Goal: Navigation & Orientation: Find specific page/section

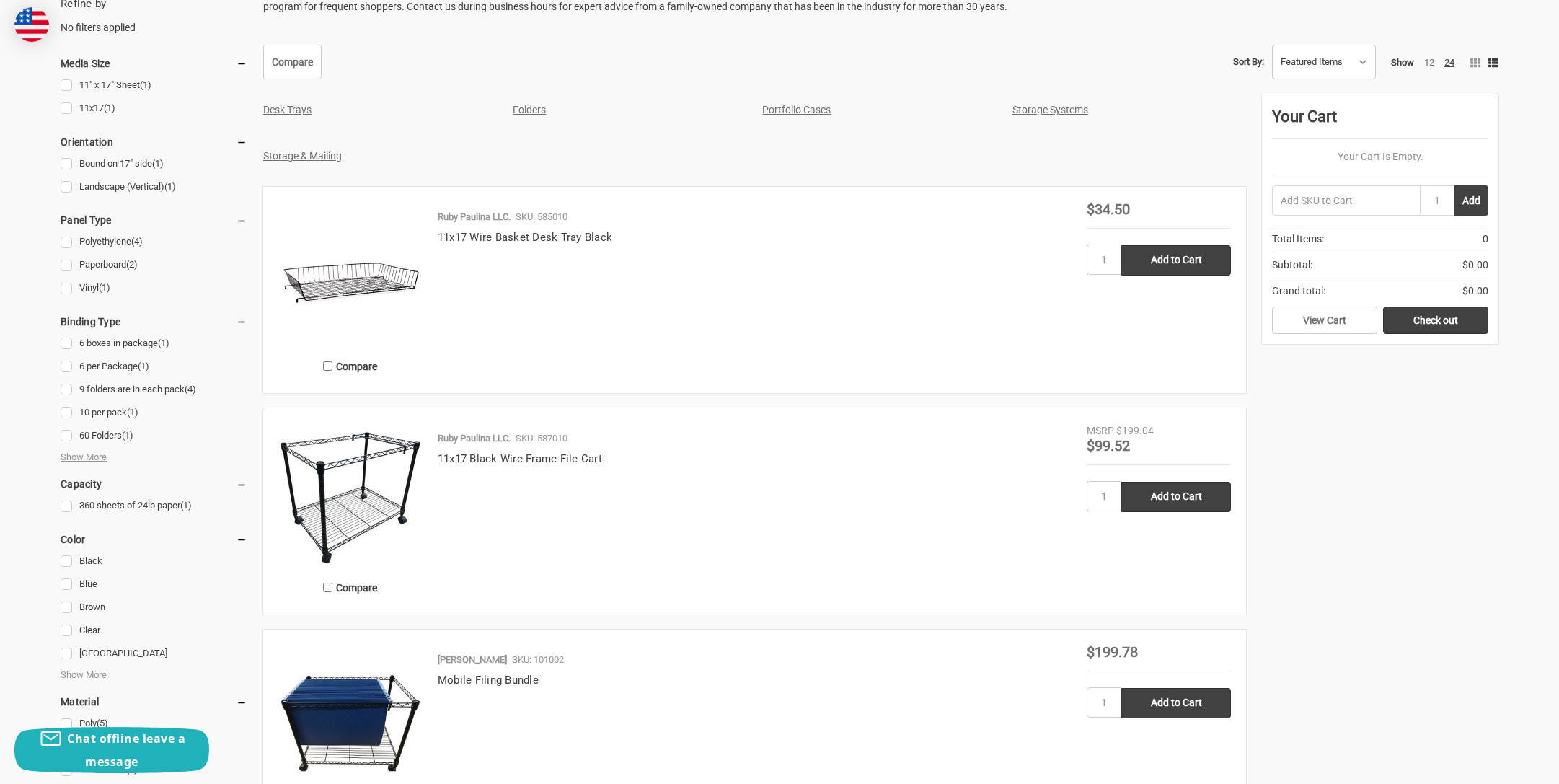
scroll to position [98, 0]
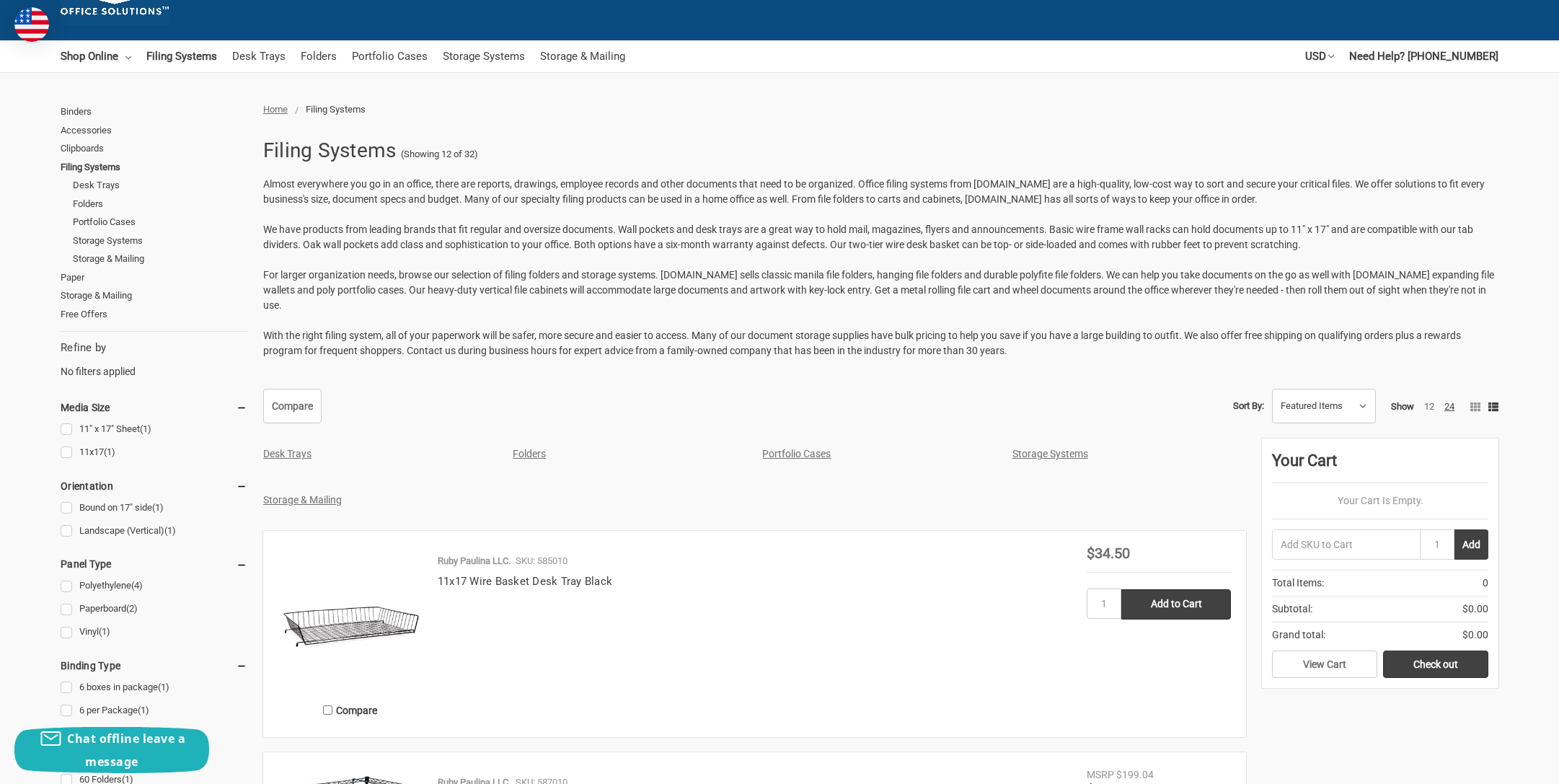
click at [1058, 448] on link "Storage Systems" at bounding box center [1050, 453] width 76 height 12
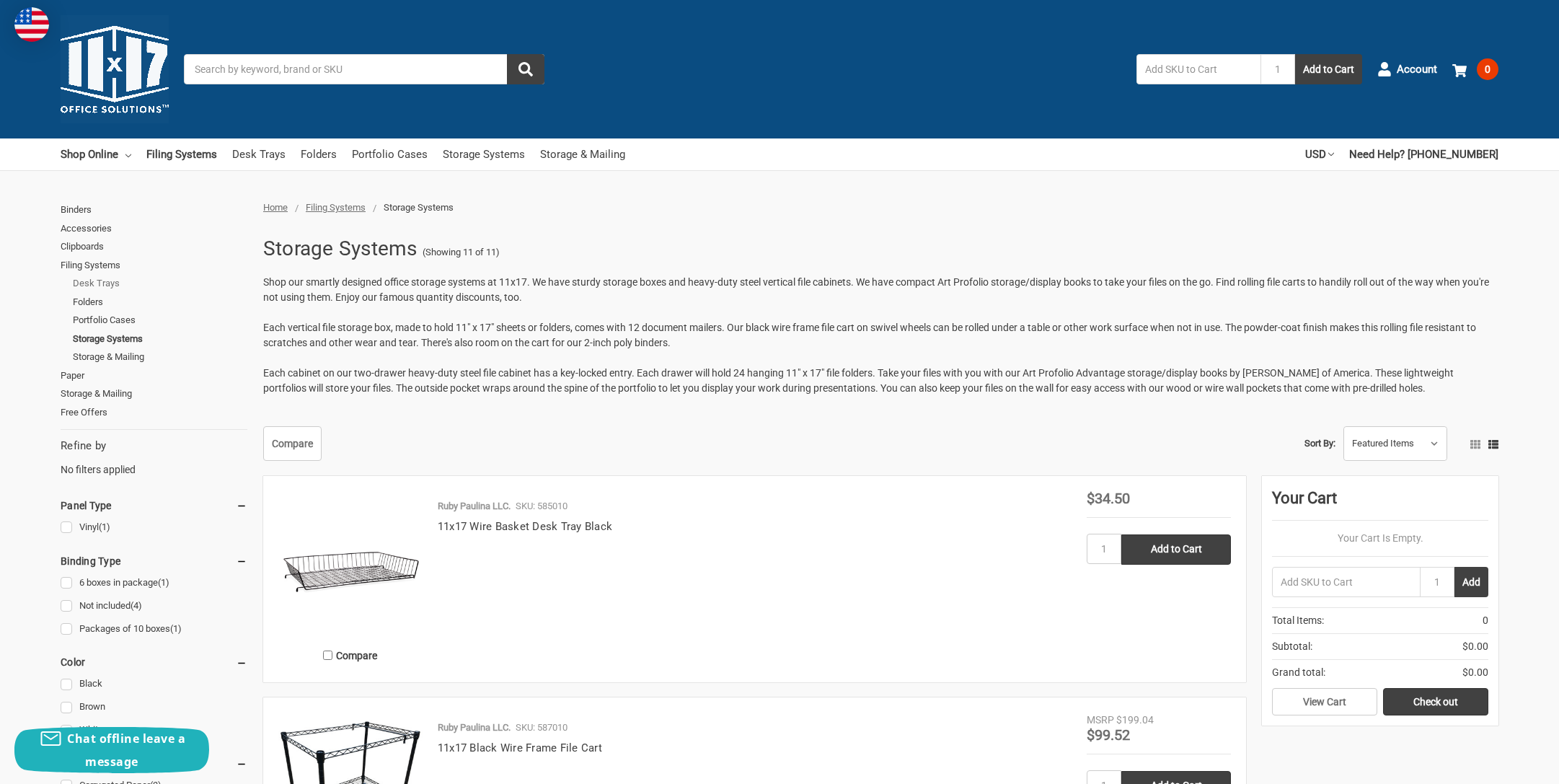
click at [106, 282] on link "Desk Trays" at bounding box center [160, 283] width 174 height 18
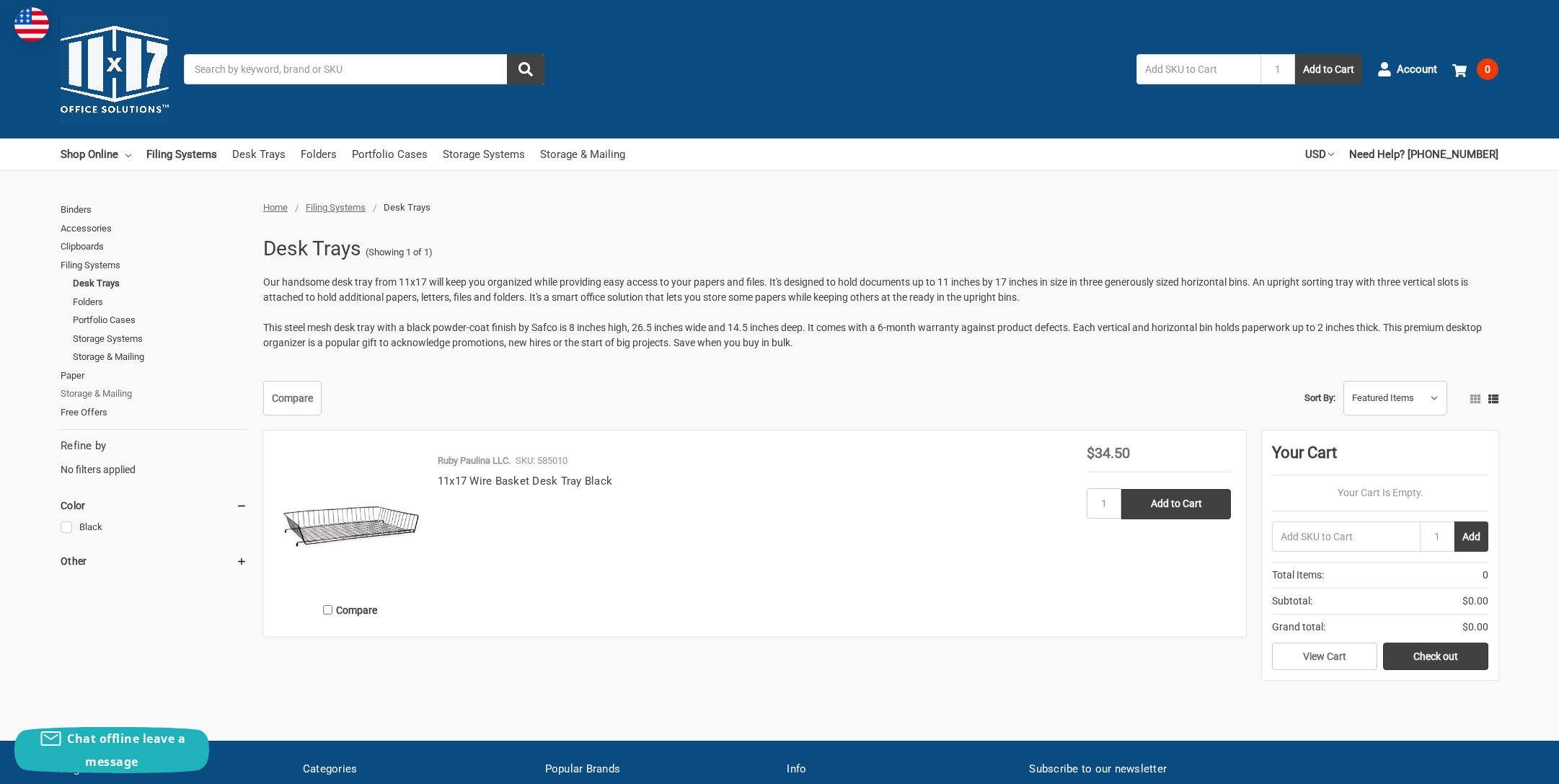
click at [127, 394] on link "Storage & Mailing" at bounding box center [153, 394] width 186 height 18
